Goal: Information Seeking & Learning: Learn about a topic

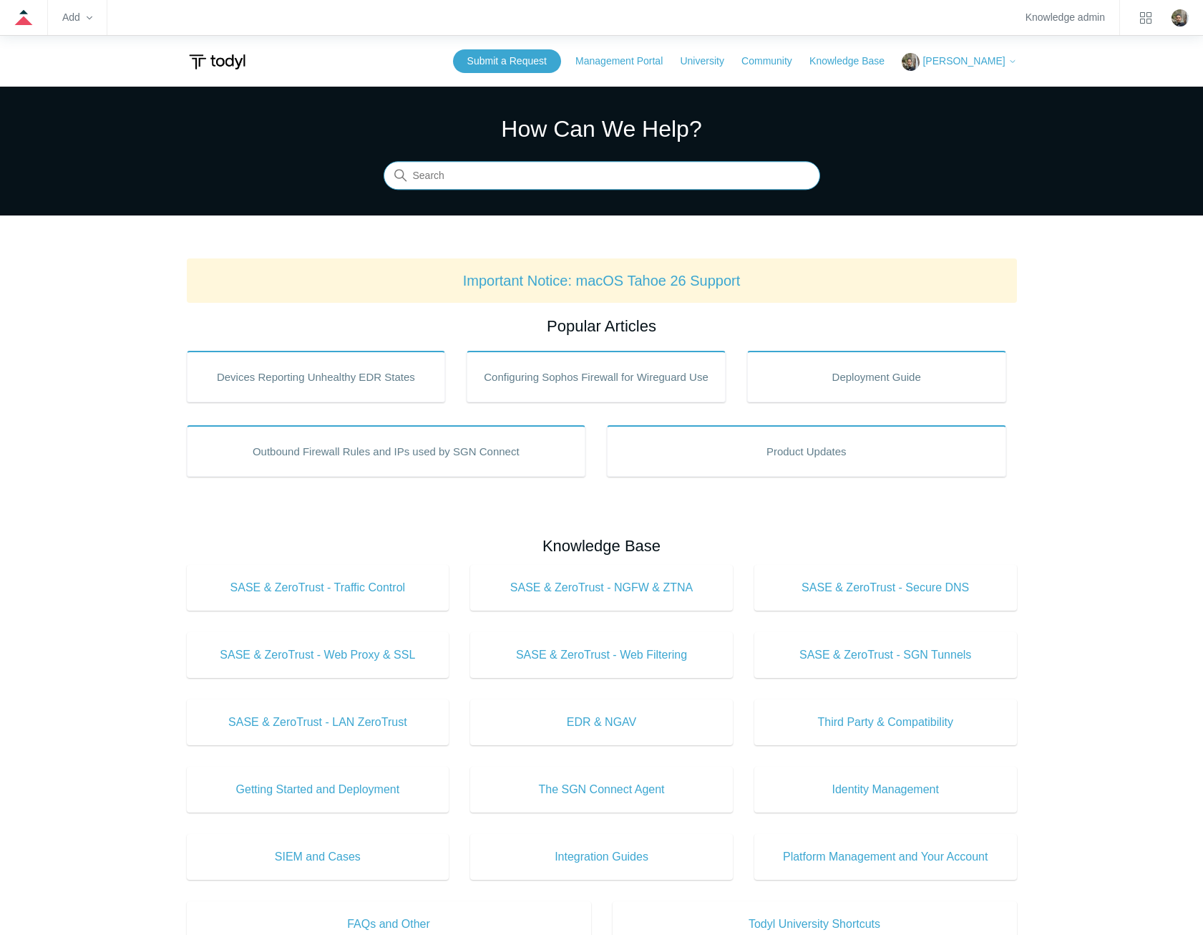
click at [537, 177] on input "Search" at bounding box center [602, 176] width 437 height 29
type input "protocols"
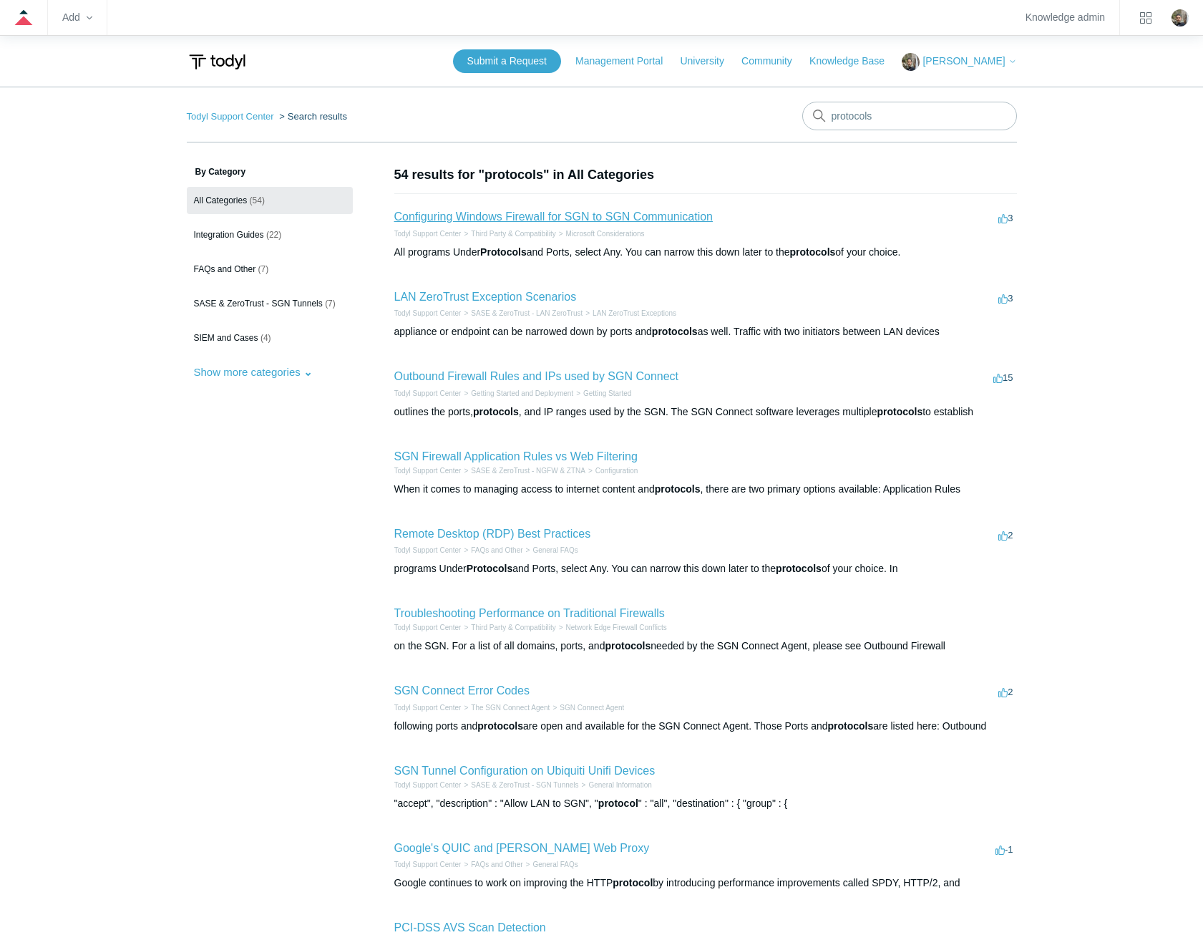
click at [585, 214] on link "Configuring Windows Firewall for SGN to SGN Communication" at bounding box center [553, 216] width 318 height 12
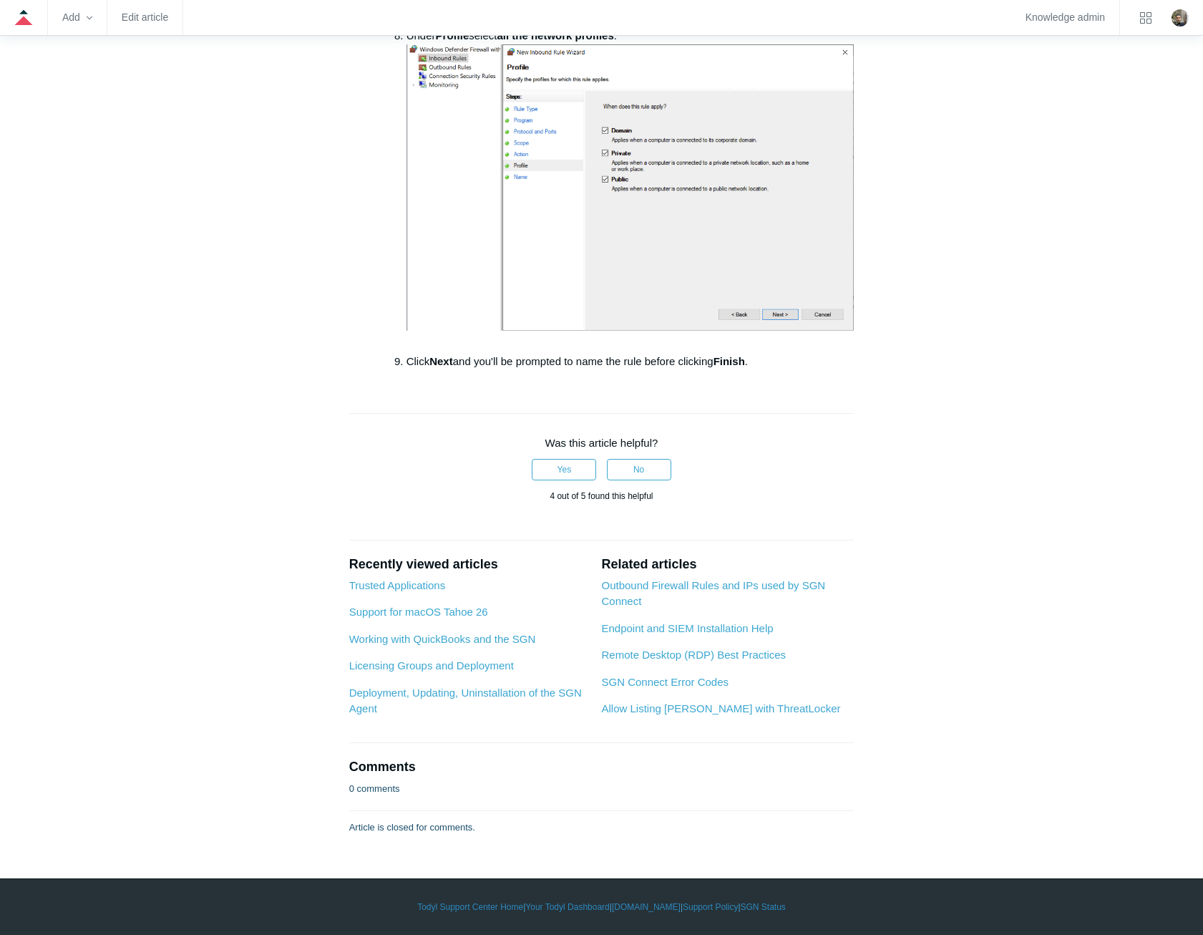
scroll to position [2606, 0]
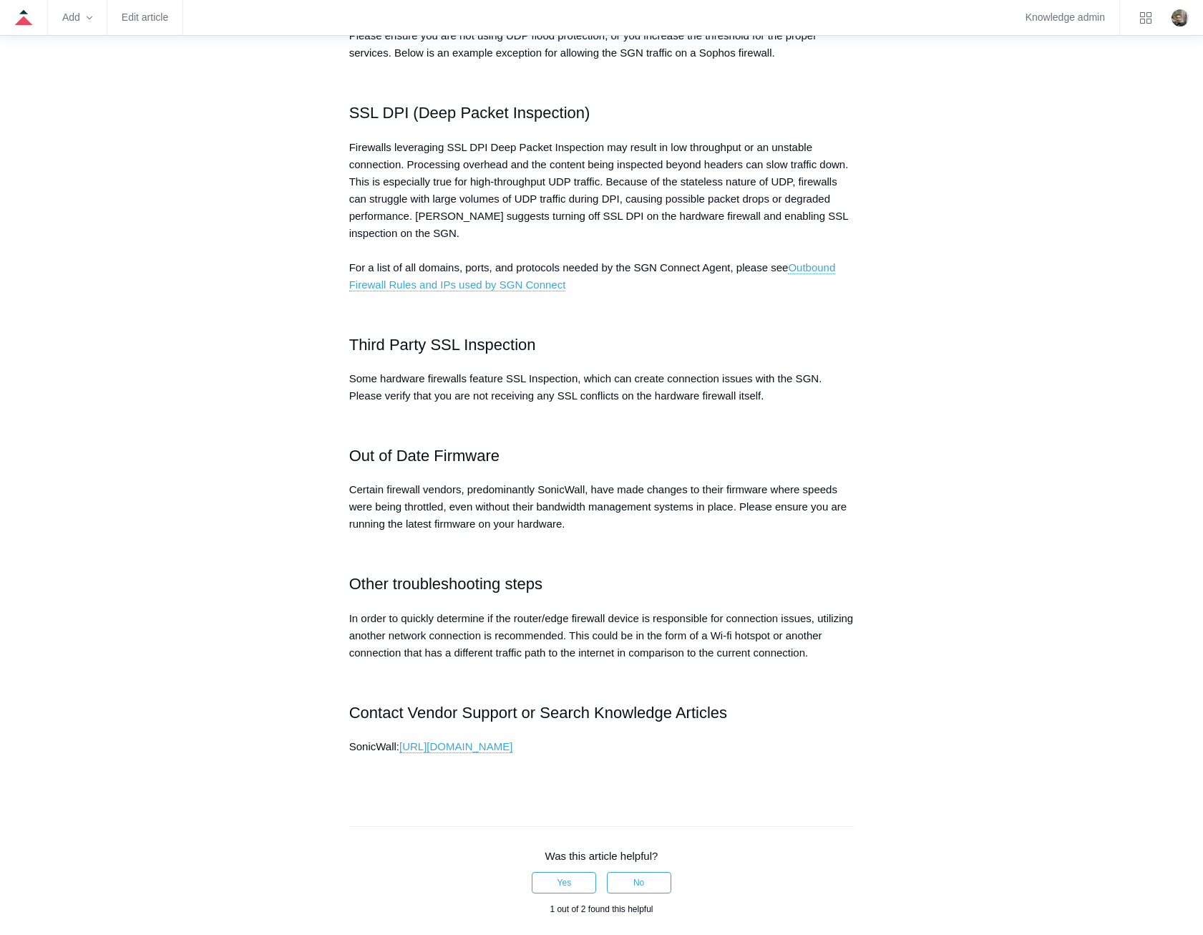
scroll to position [429, 0]
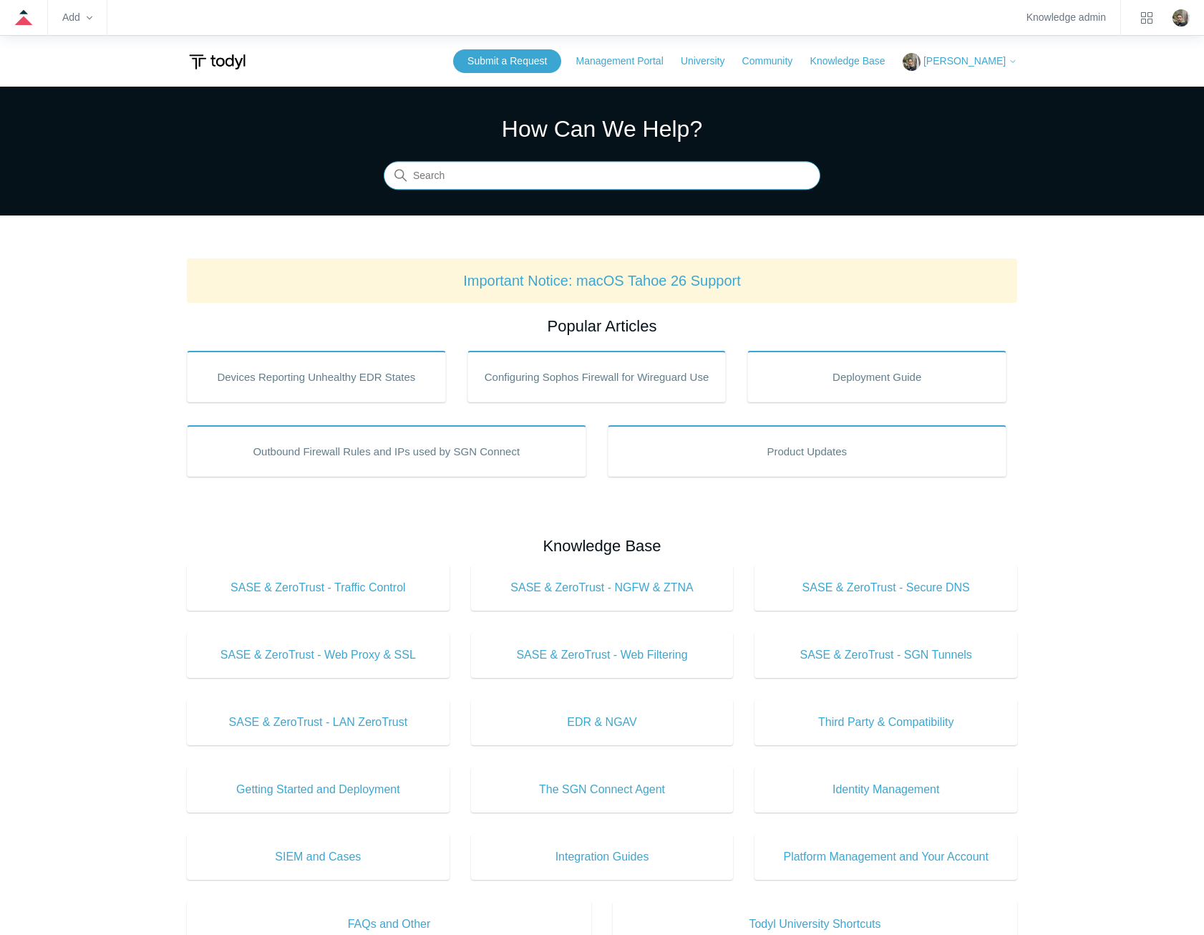
click at [512, 185] on input "Search" at bounding box center [602, 176] width 437 height 29
type input "uninstall mac"
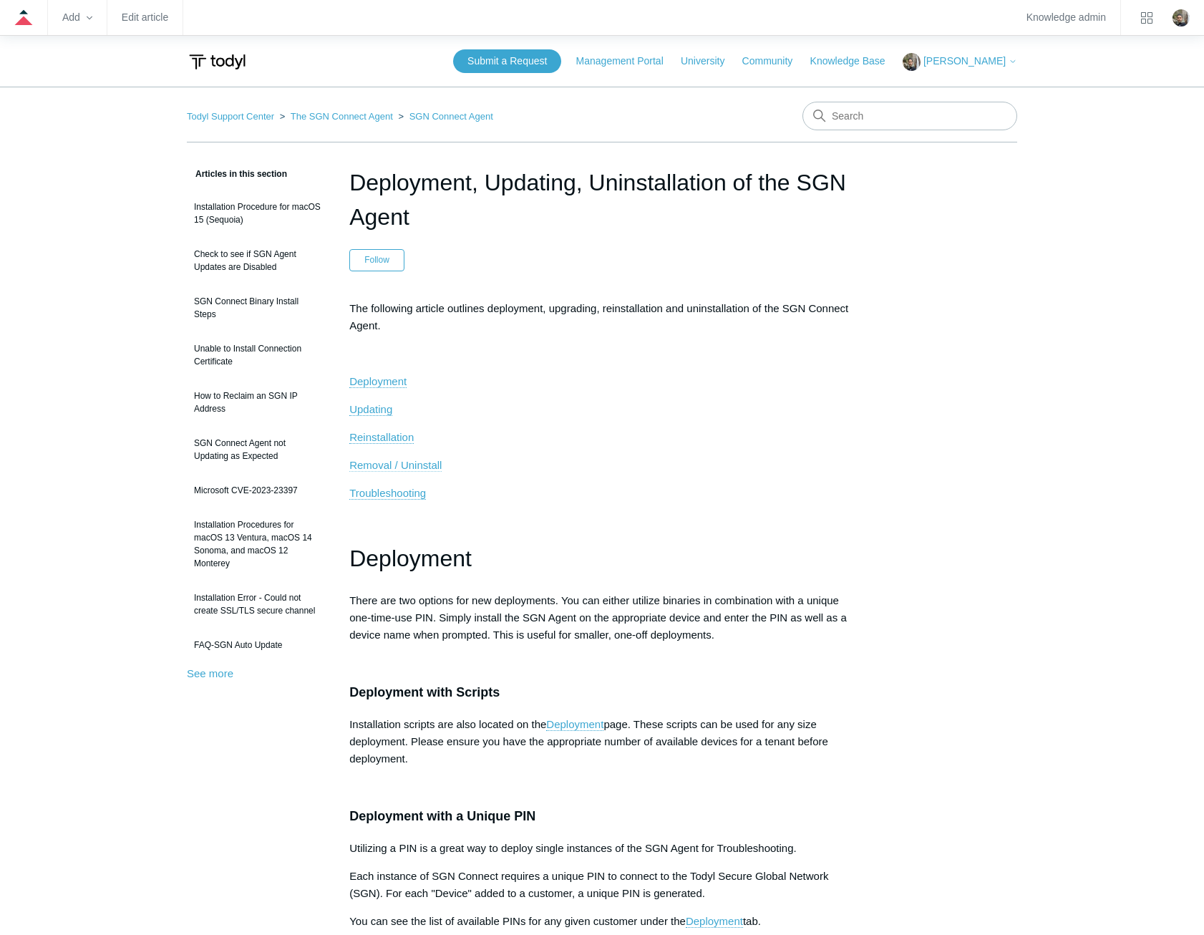
click at [412, 467] on span "Removal / Uninstall" at bounding box center [395, 465] width 92 height 12
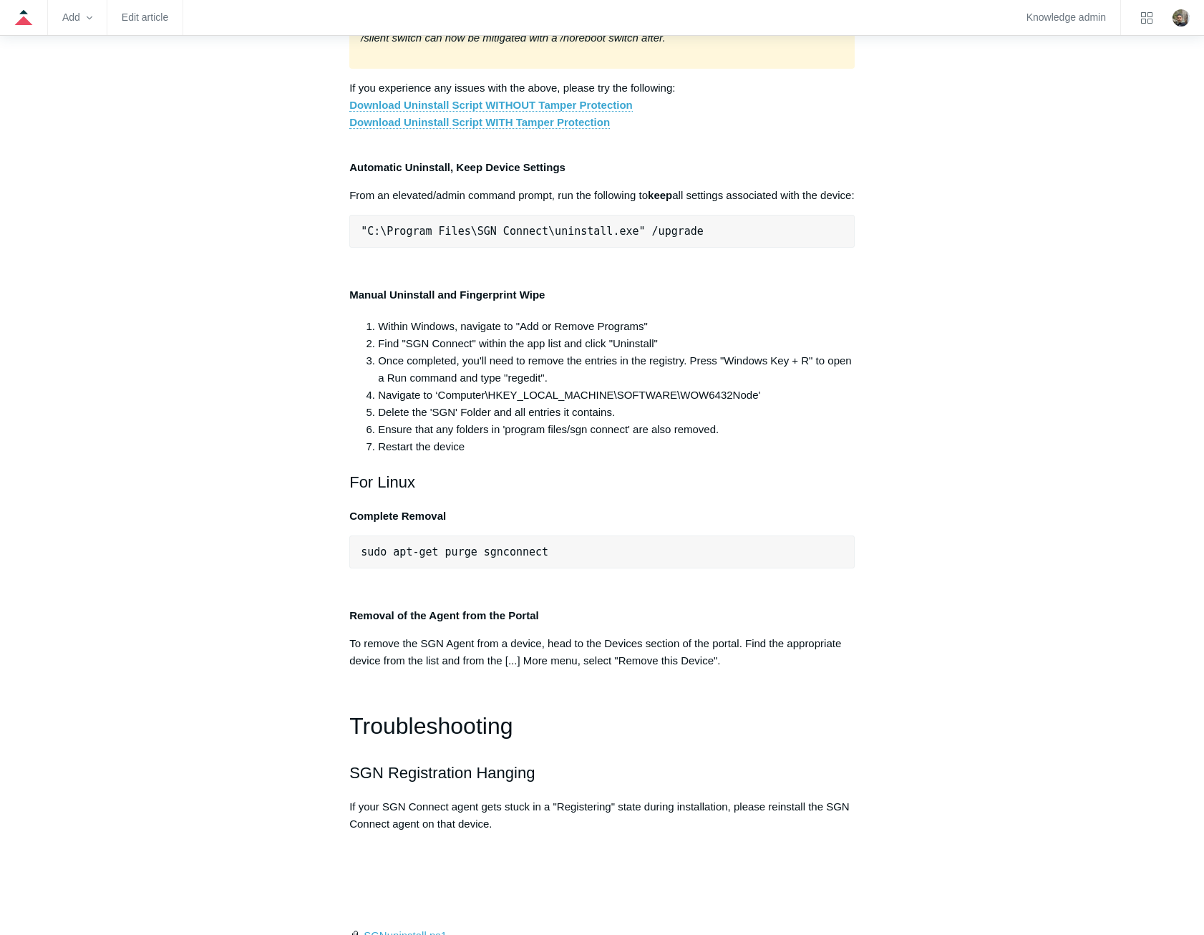
scroll to position [2698, 0]
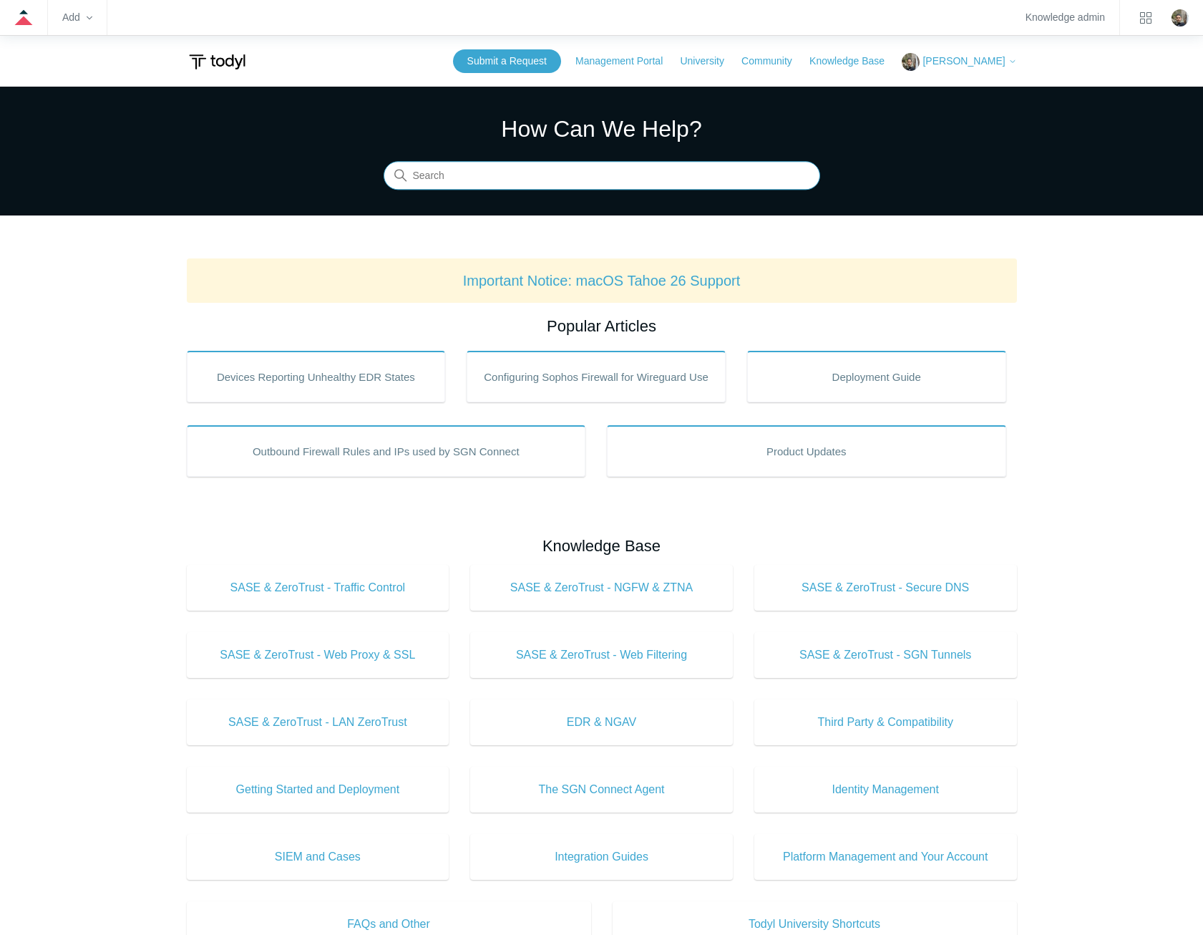
click at [627, 170] on input "Search" at bounding box center [602, 176] width 437 height 29
type input "user based firewall rule"
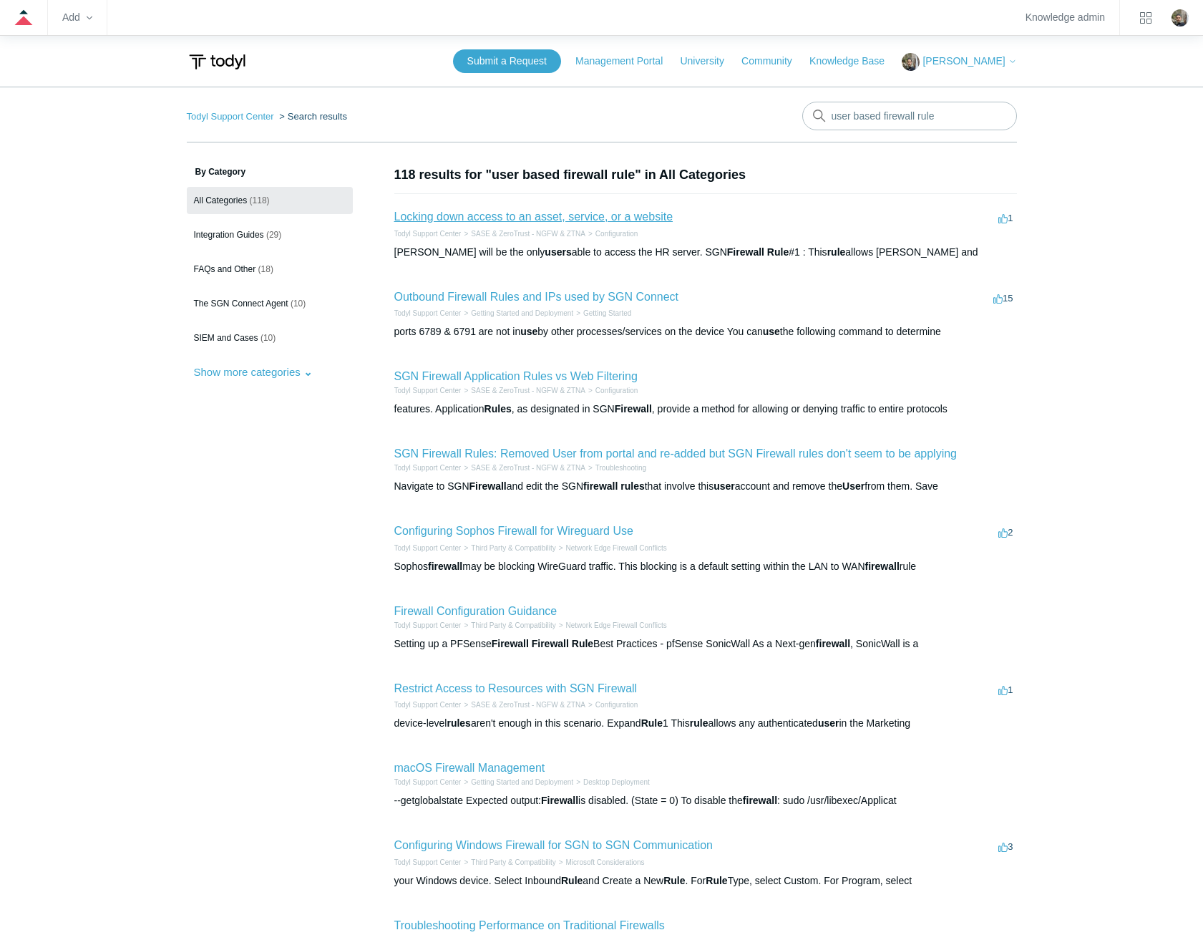
click at [528, 215] on link "Locking down access to an asset, service, or a website" at bounding box center [533, 216] width 279 height 12
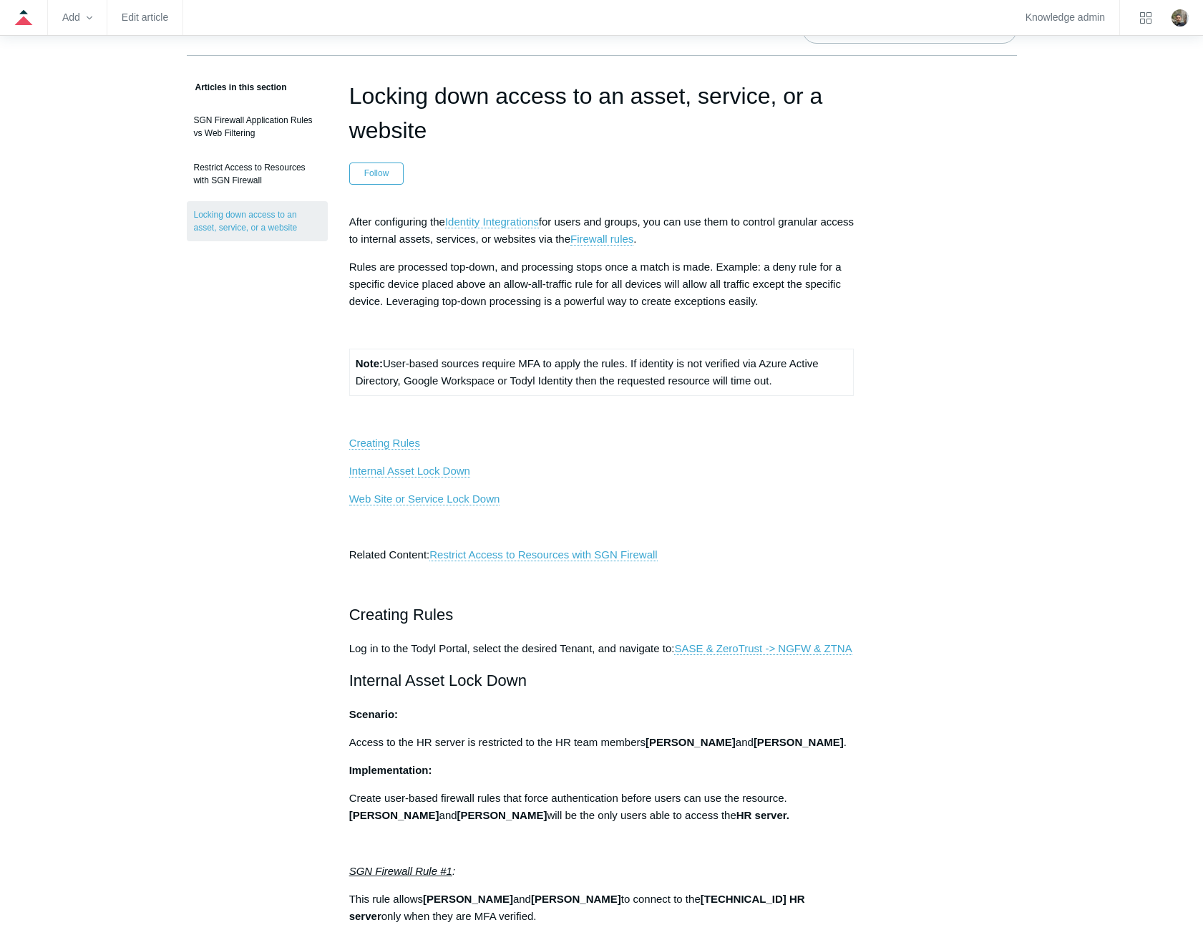
scroll to position [72, 0]
